Goal: Check status: Check status

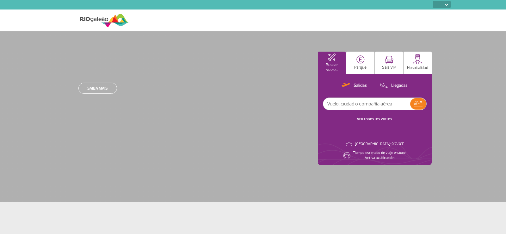
select select
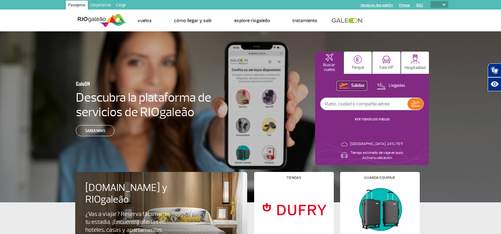
click at [358, 86] on p "Salidas" at bounding box center [357, 86] width 13 height 6
click at [352, 85] on p "Salidas" at bounding box center [357, 86] width 13 height 6
click at [351, 84] on p "Salidas" at bounding box center [357, 86] width 13 height 6
click at [370, 118] on link "VER TODOS LOS VUELOS" at bounding box center [372, 119] width 35 height 4
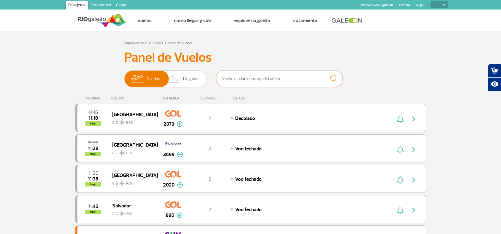
click at [286, 80] on input "text" at bounding box center [279, 78] width 126 height 17
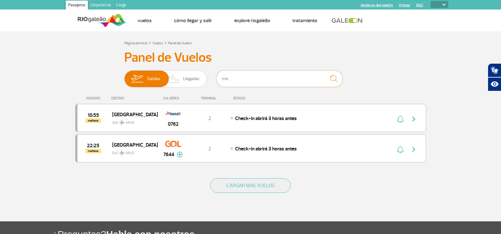
type input "m"
